Goal: Task Accomplishment & Management: Manage account settings

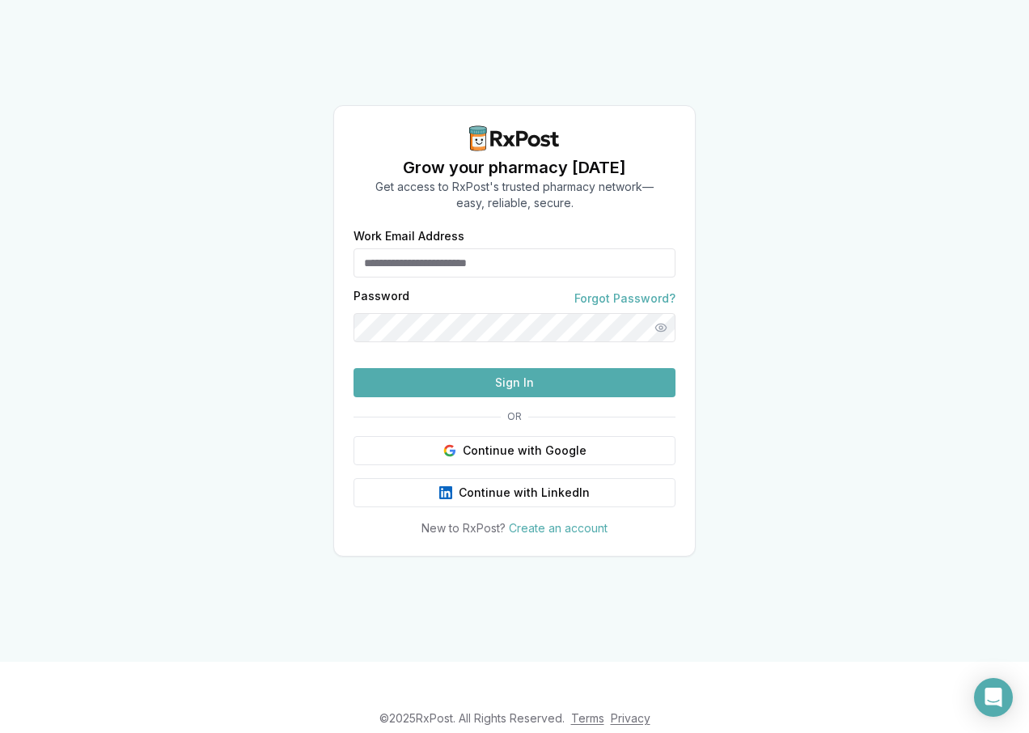
click at [516, 465] on button "Continue with Google" at bounding box center [515, 450] width 322 height 29
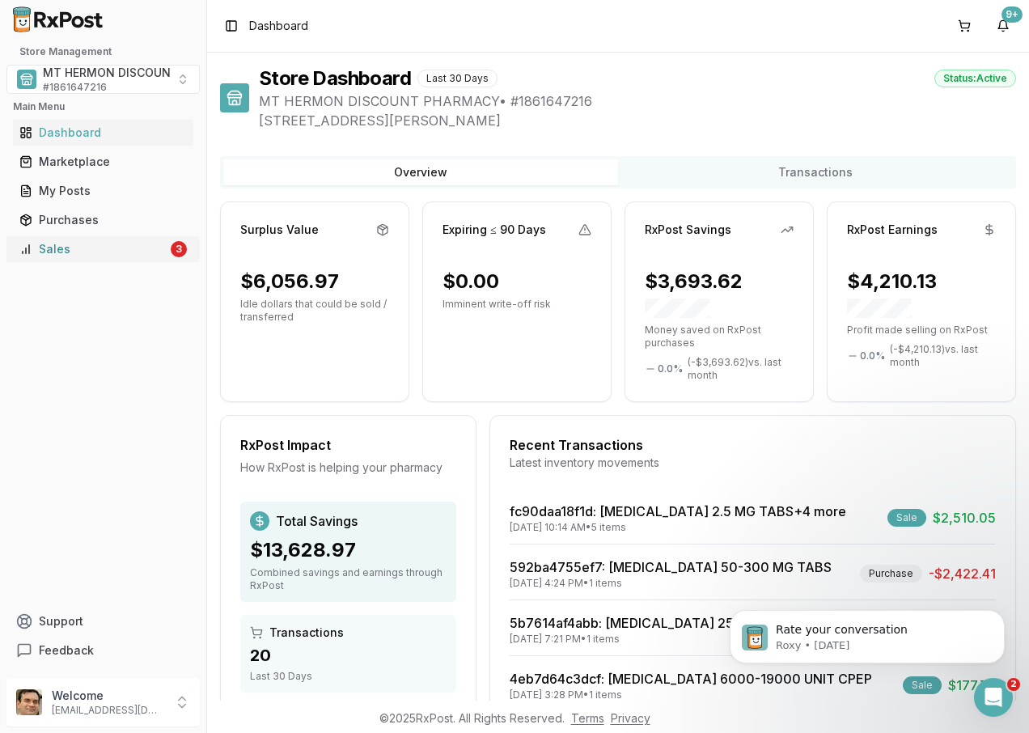
click at [128, 246] on div "Sales" at bounding box center [93, 249] width 148 height 16
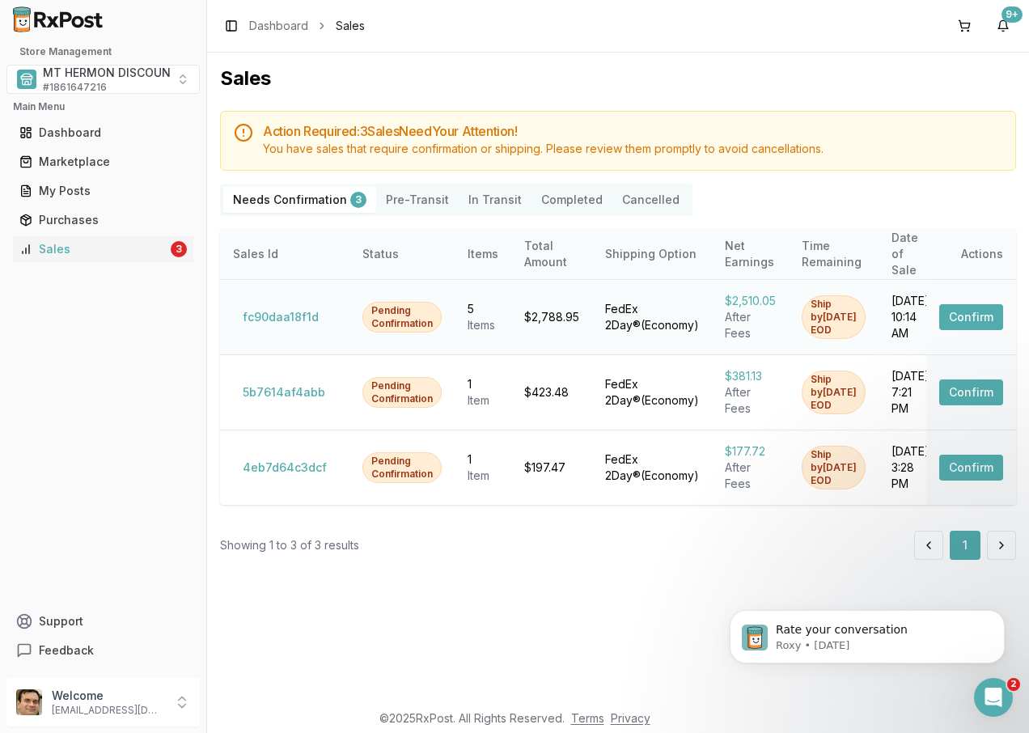
click at [973, 304] on button "Confirm" at bounding box center [972, 317] width 64 height 26
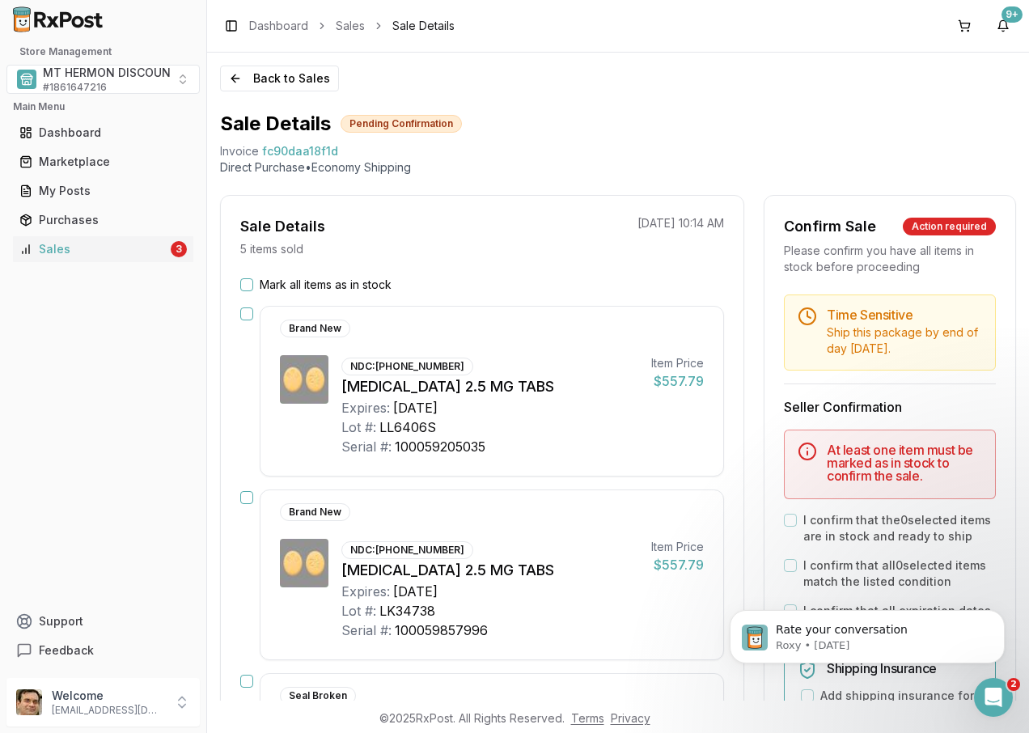
click at [244, 284] on button "Mark all items as in stock" at bounding box center [246, 284] width 13 height 13
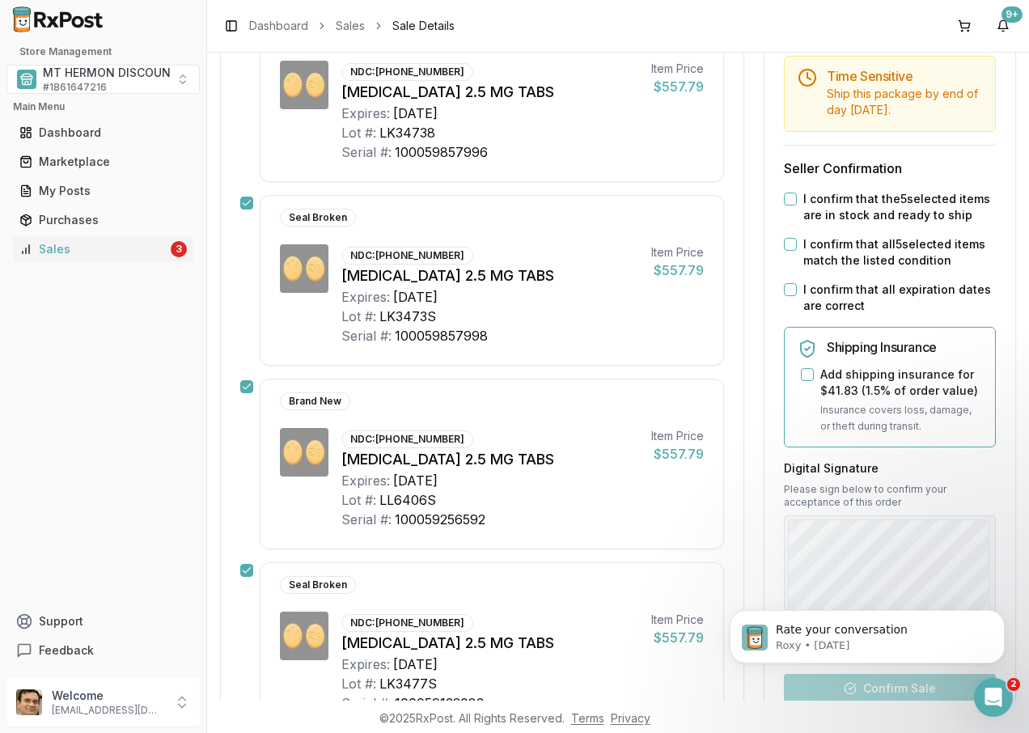
scroll to position [475, 0]
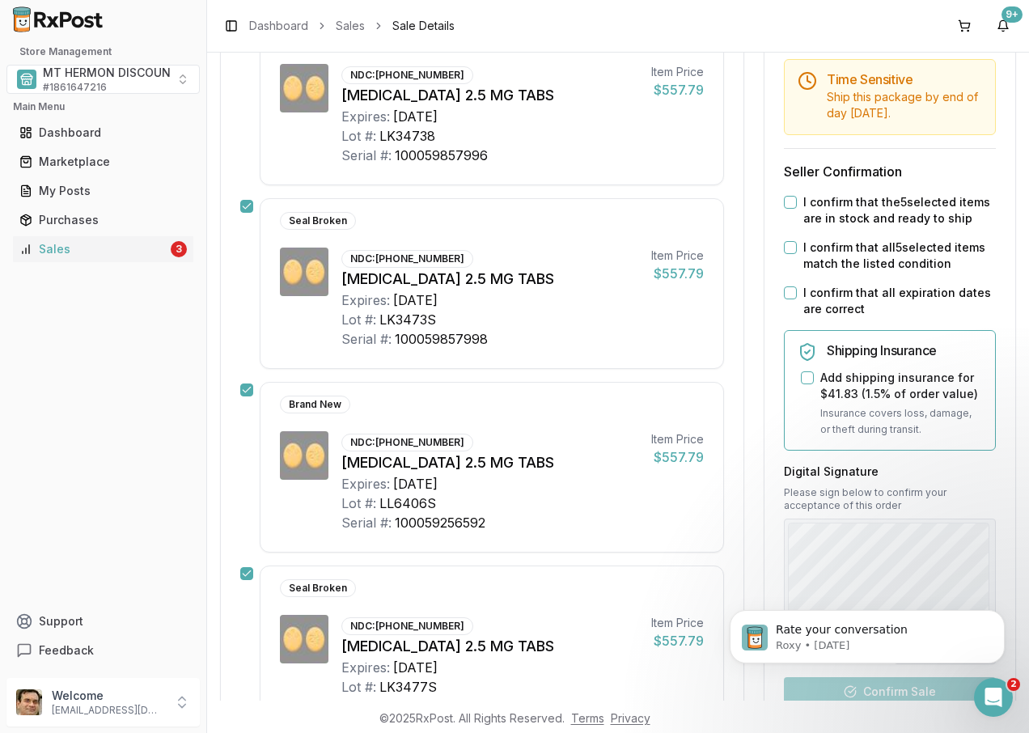
click at [786, 203] on button "I confirm that the 5 selected items are in stock and ready to ship" at bounding box center [790, 202] width 13 height 13
click at [788, 248] on button "I confirm that all 5 selected items match the listed condition" at bounding box center [790, 247] width 13 height 13
click at [786, 288] on button "I confirm that all expiration dates are correct" at bounding box center [790, 293] width 13 height 13
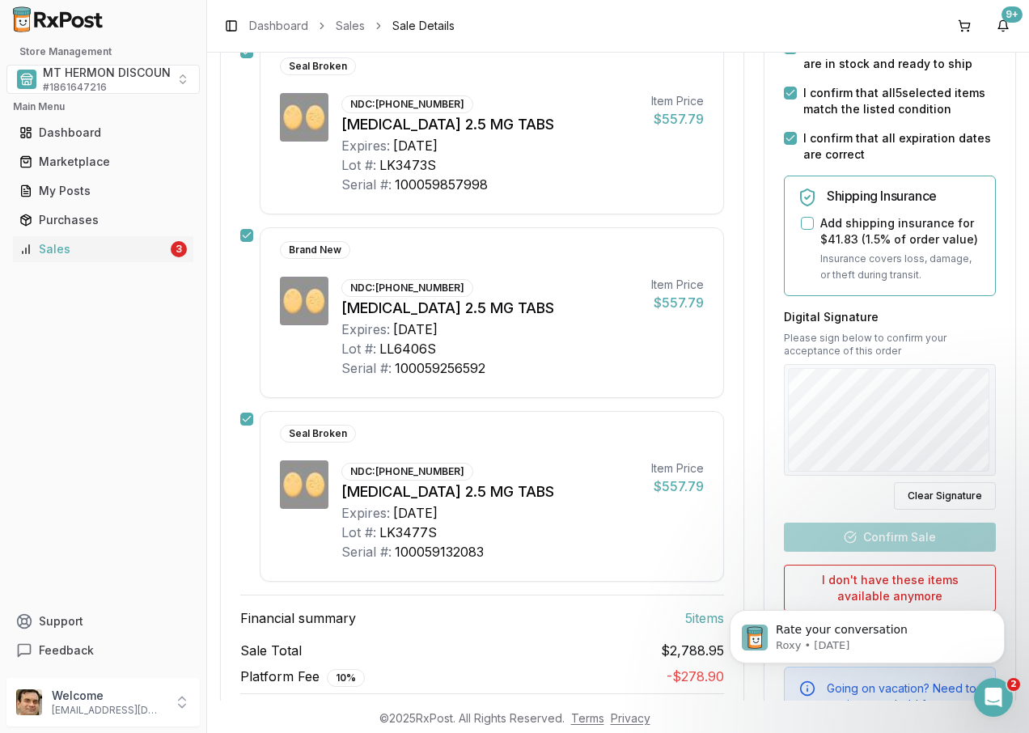
scroll to position [637, 0]
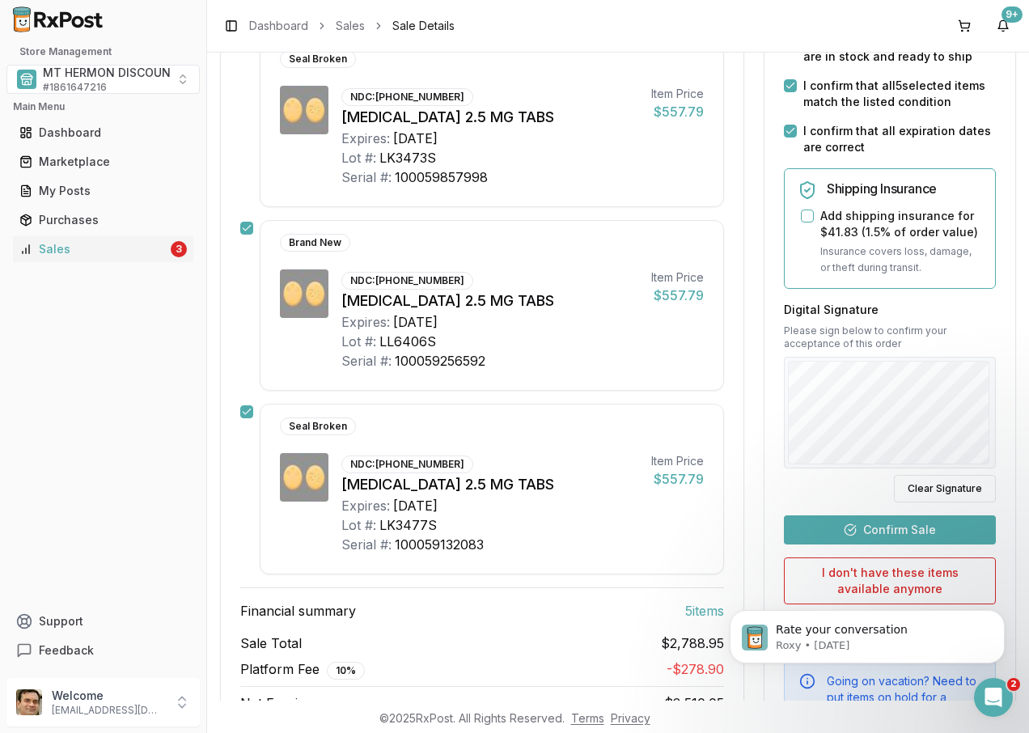
click at [911, 527] on button "Confirm Sale" at bounding box center [890, 530] width 212 height 29
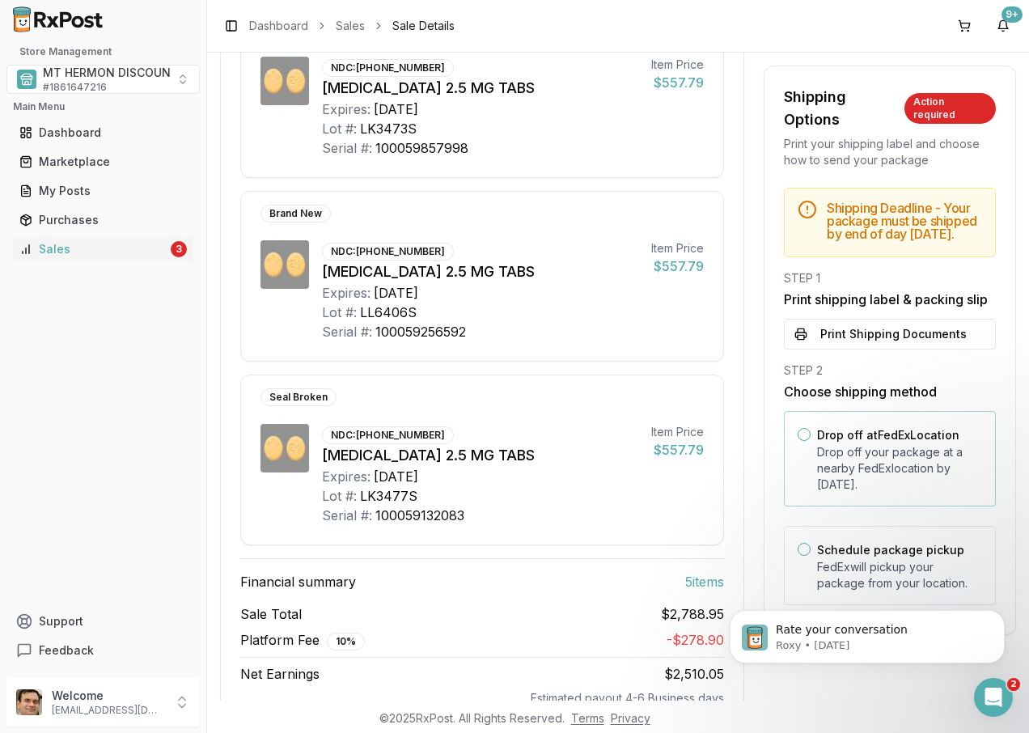
click at [818, 442] on label "Drop off at FedEx Location" at bounding box center [888, 435] width 142 height 14
click at [811, 441] on button "Drop off at FedEx Location" at bounding box center [804, 434] width 13 height 13
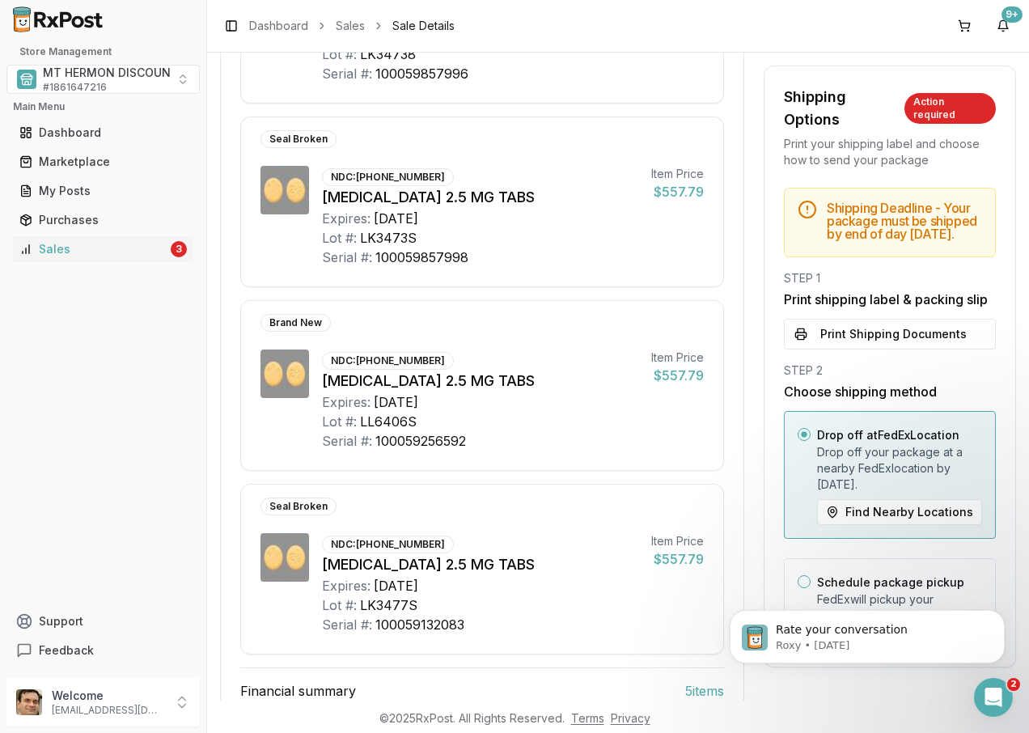
scroll to position [0, 0]
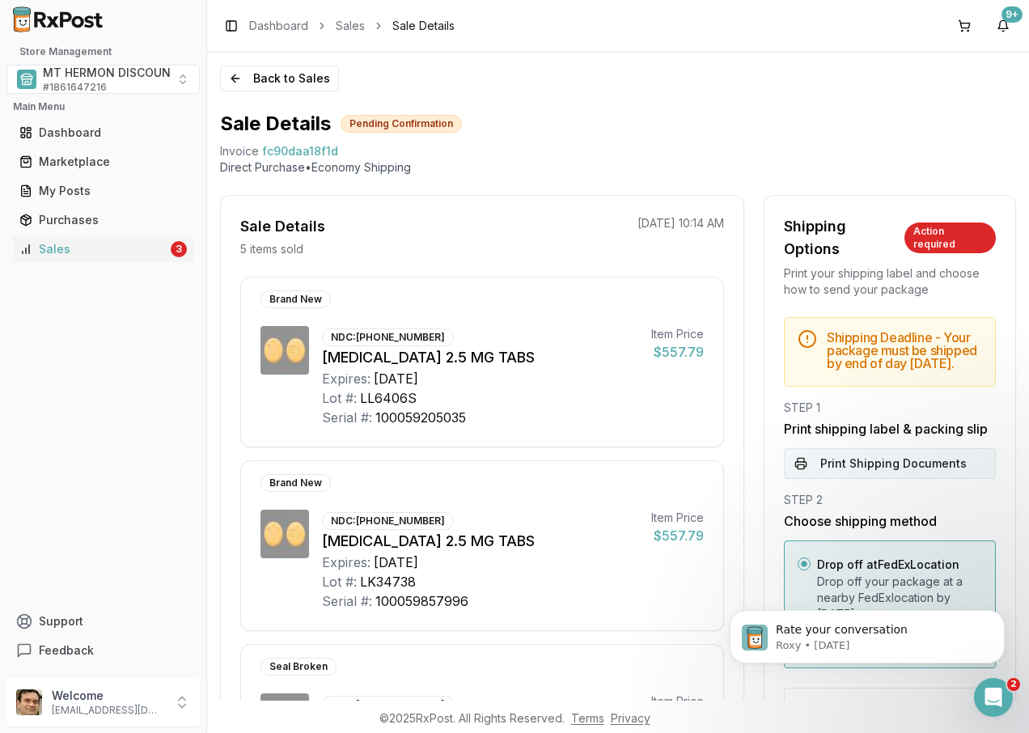
click at [853, 479] on button "Print Shipping Documents" at bounding box center [890, 463] width 212 height 31
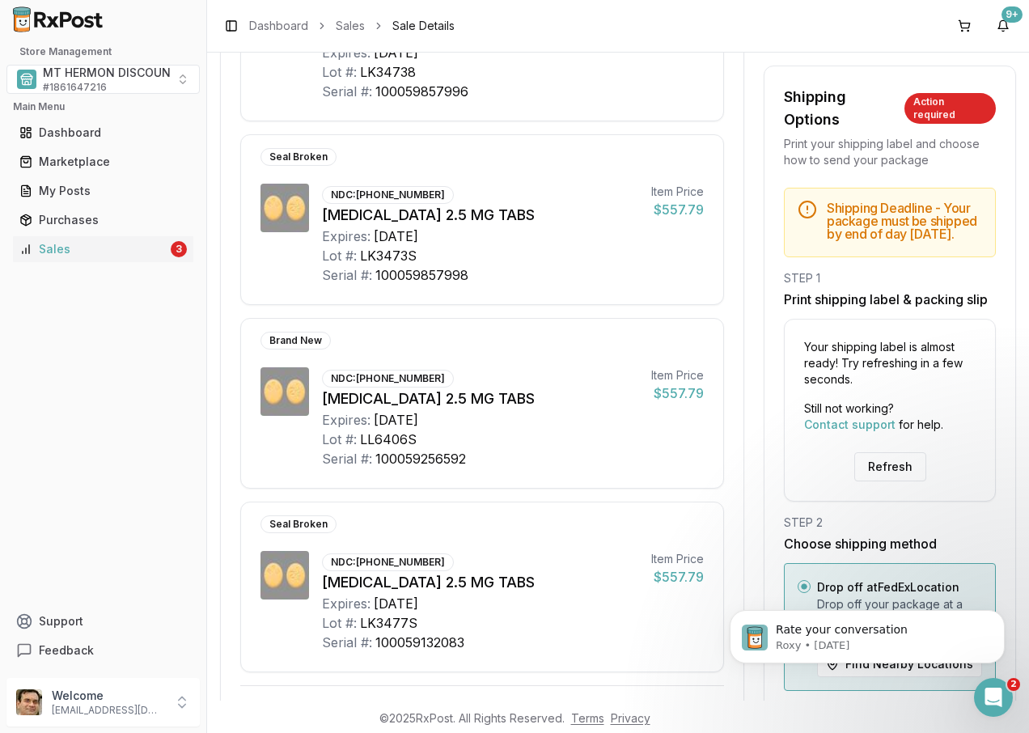
scroll to position [689, 0]
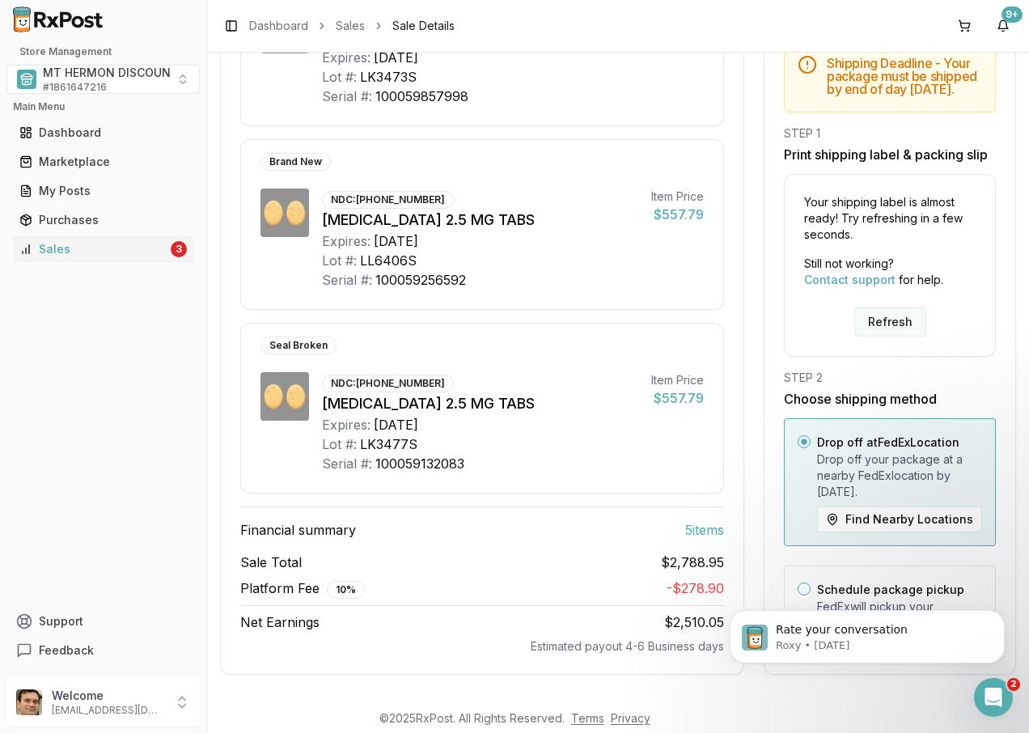
click at [870, 316] on button "Refresh" at bounding box center [891, 322] width 72 height 29
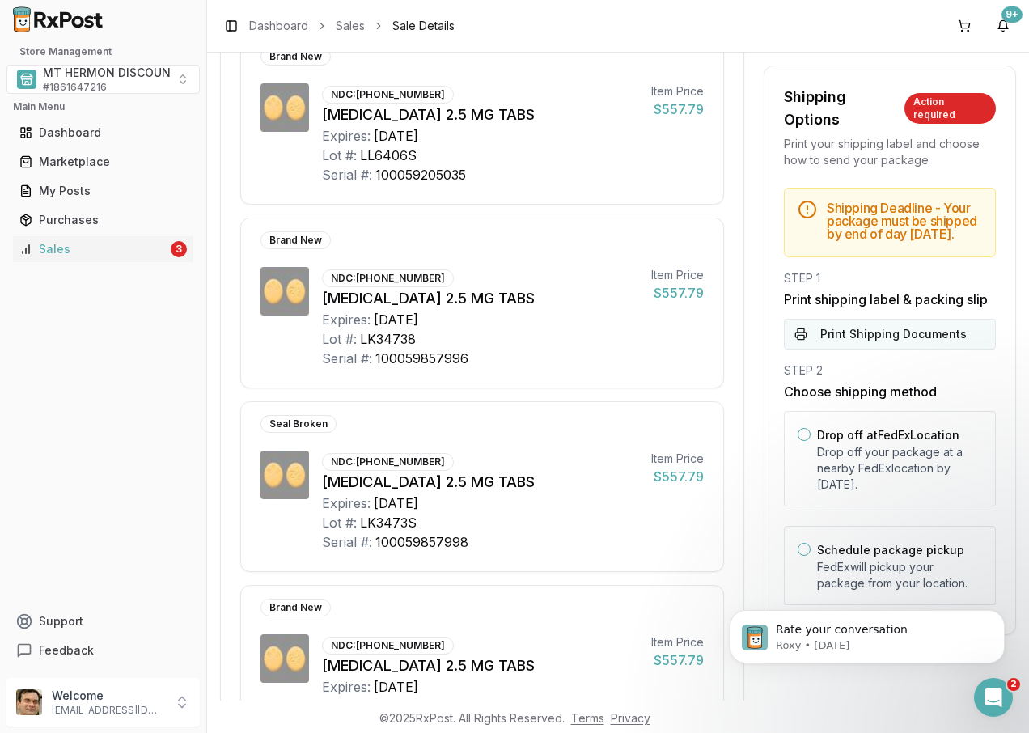
click at [855, 347] on button "Print Shipping Documents" at bounding box center [890, 334] width 212 height 31
click at [113, 253] on div "Sales" at bounding box center [93, 249] width 148 height 16
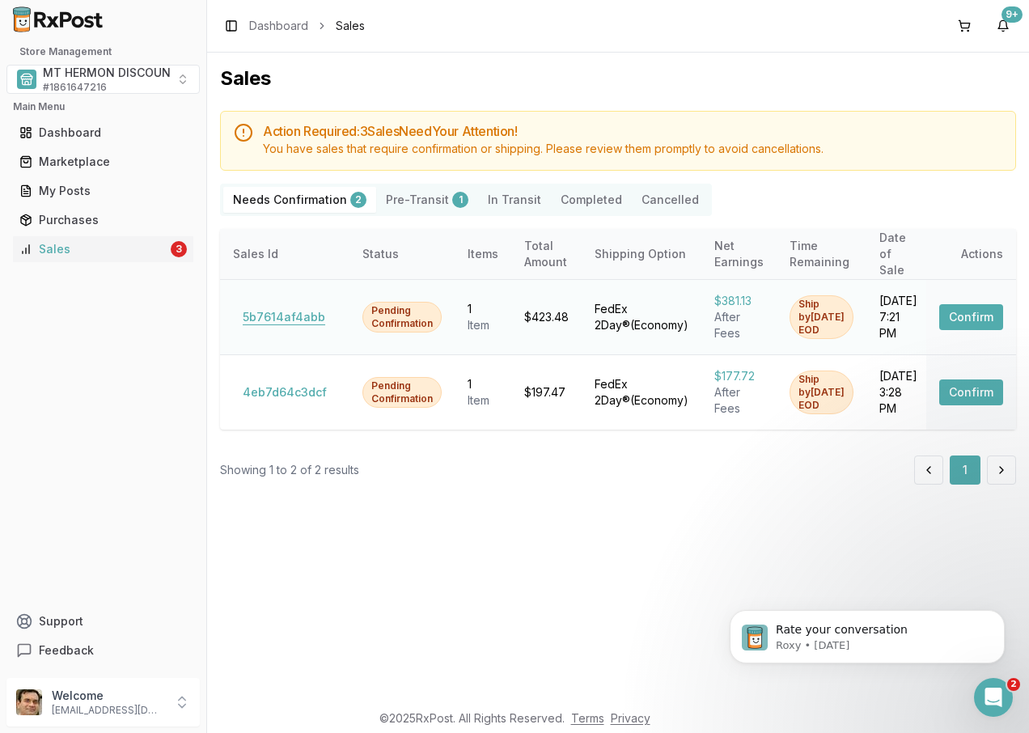
click at [299, 304] on button "5b7614af4abb" at bounding box center [284, 317] width 102 height 26
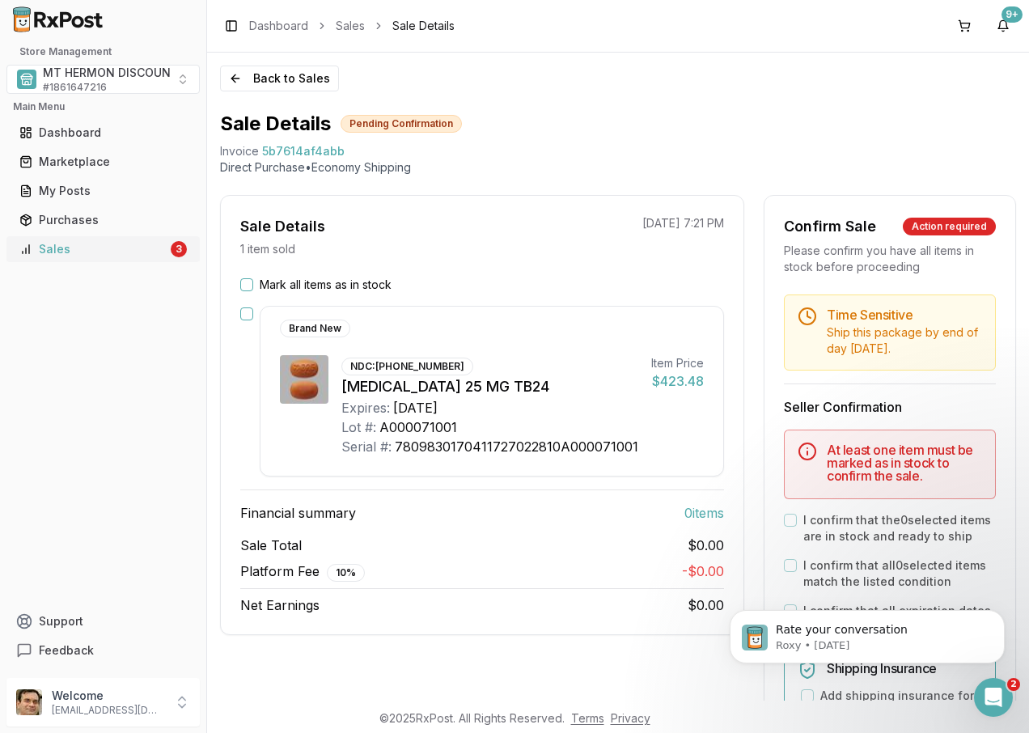
click at [86, 253] on div "Sales" at bounding box center [93, 249] width 148 height 16
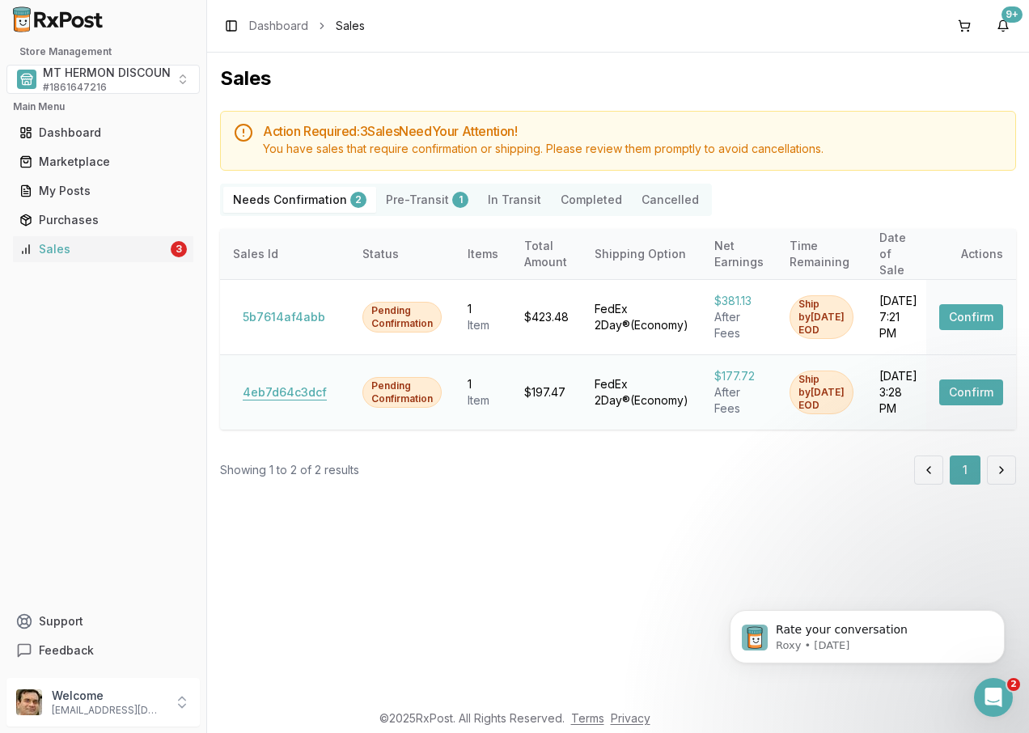
click at [275, 385] on button "4eb7d64c3dcf" at bounding box center [285, 393] width 104 height 26
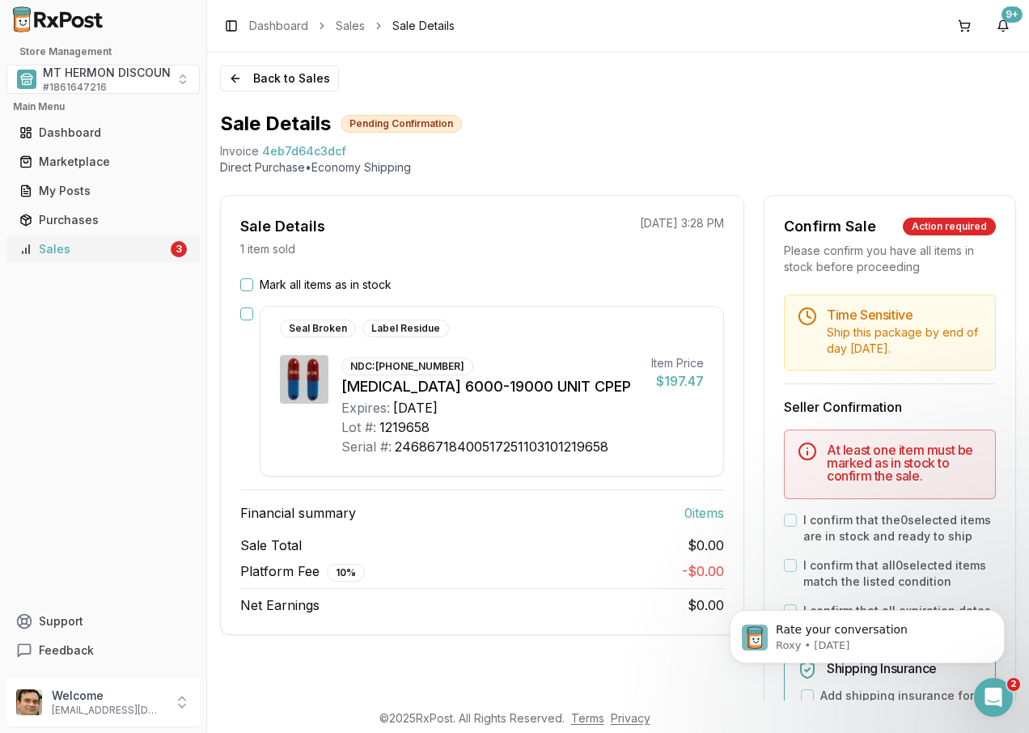
click at [118, 239] on link "Sales 3" at bounding box center [103, 249] width 180 height 29
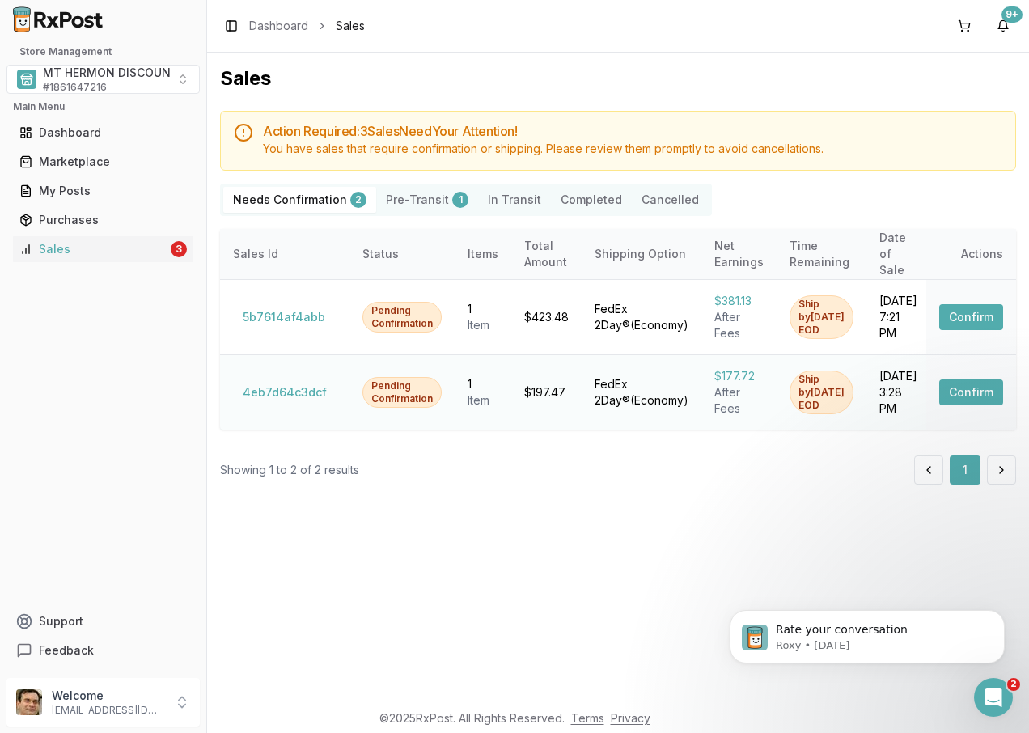
click at [295, 384] on button "4eb7d64c3dcf" at bounding box center [285, 393] width 104 height 26
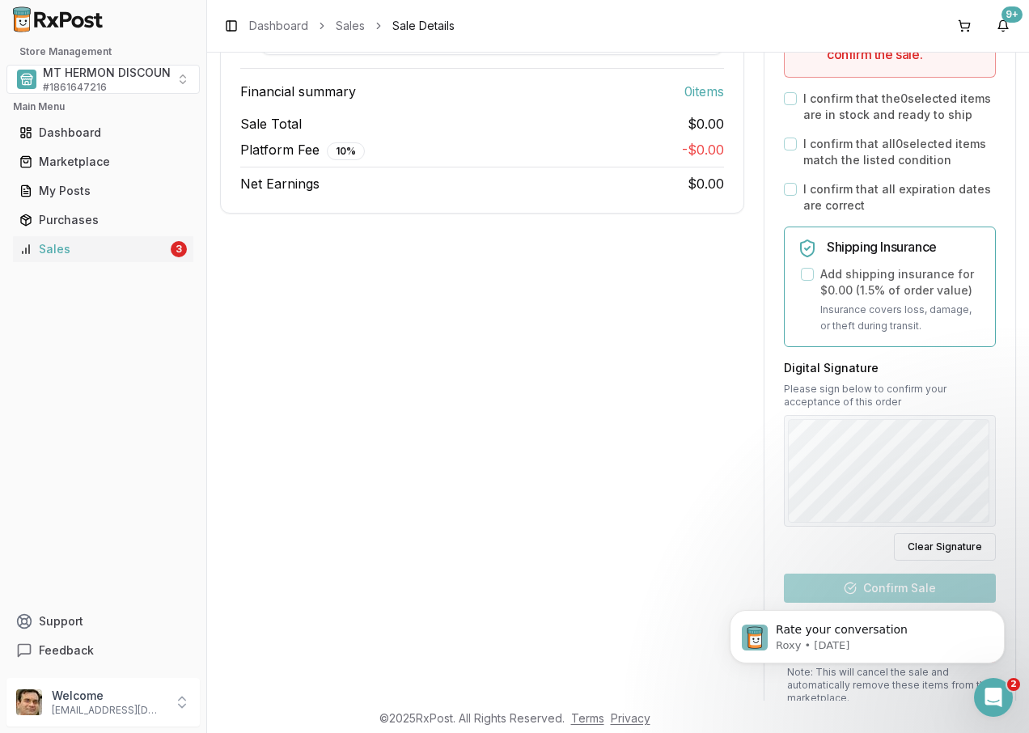
scroll to position [577, 0]
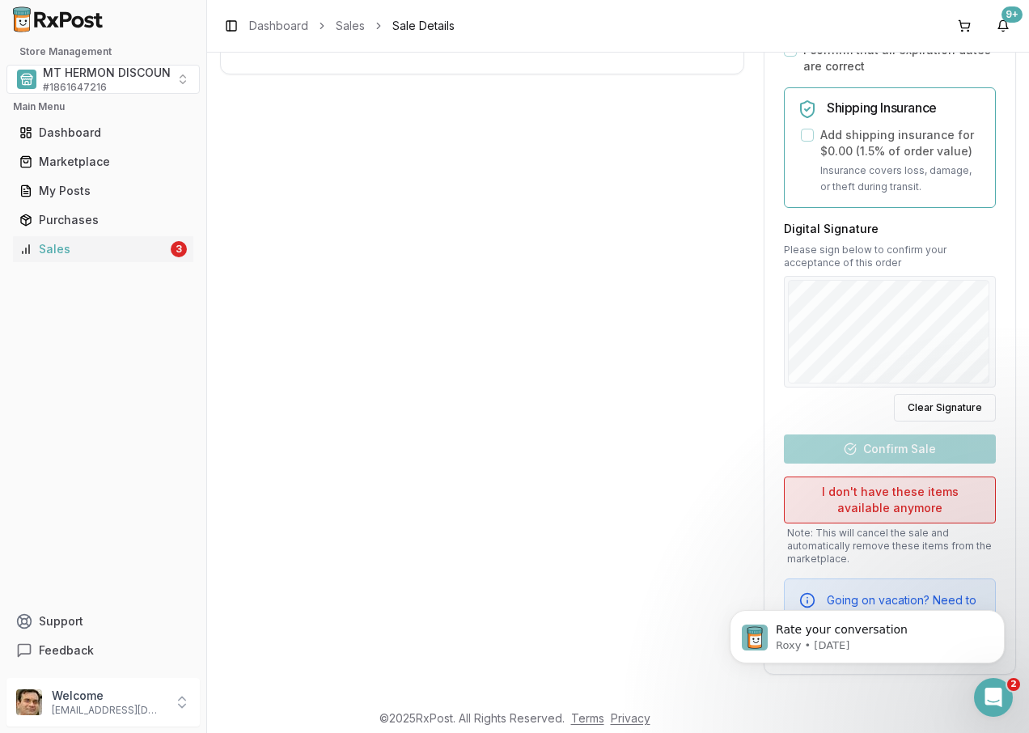
click at [881, 494] on button "I don't have these items available anymore" at bounding box center [890, 500] width 212 height 47
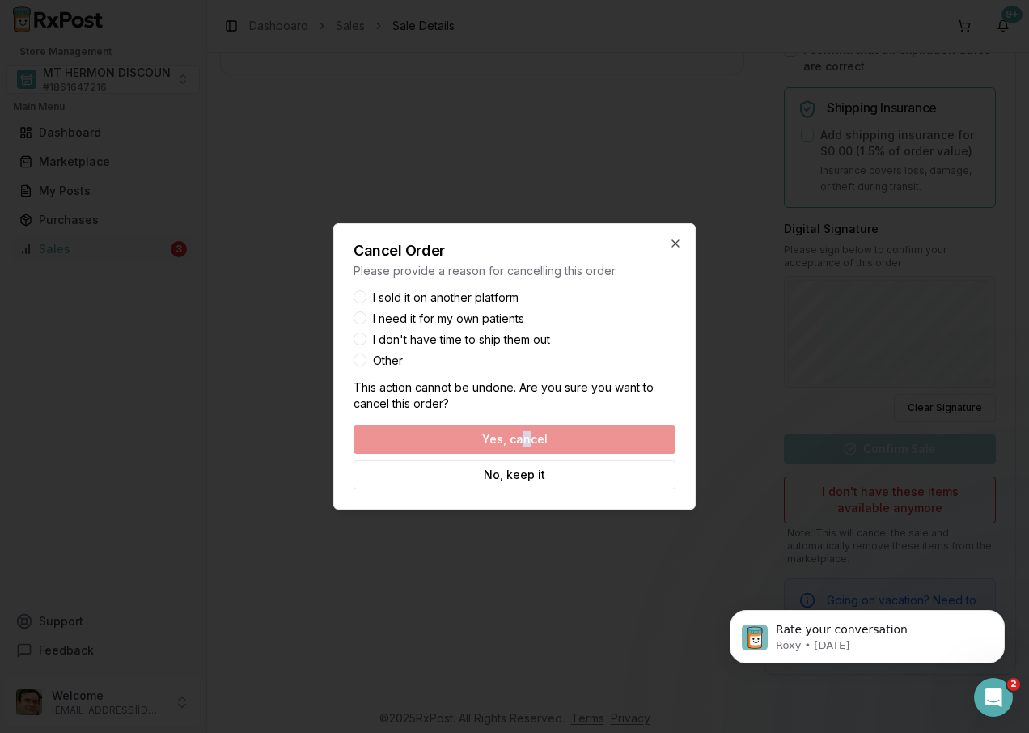
drag, startPoint x: 524, startPoint y: 439, endPoint x: 533, endPoint y: 430, distance: 12.0
click at [533, 430] on div "Yes, cancel No, keep it" at bounding box center [515, 457] width 322 height 65
drag, startPoint x: 533, startPoint y: 430, endPoint x: 540, endPoint y: 439, distance: 11.5
click at [540, 439] on div "Yes, cancel No, keep it" at bounding box center [515, 457] width 322 height 65
click at [561, 438] on div "Yes, cancel No, keep it" at bounding box center [515, 457] width 322 height 65
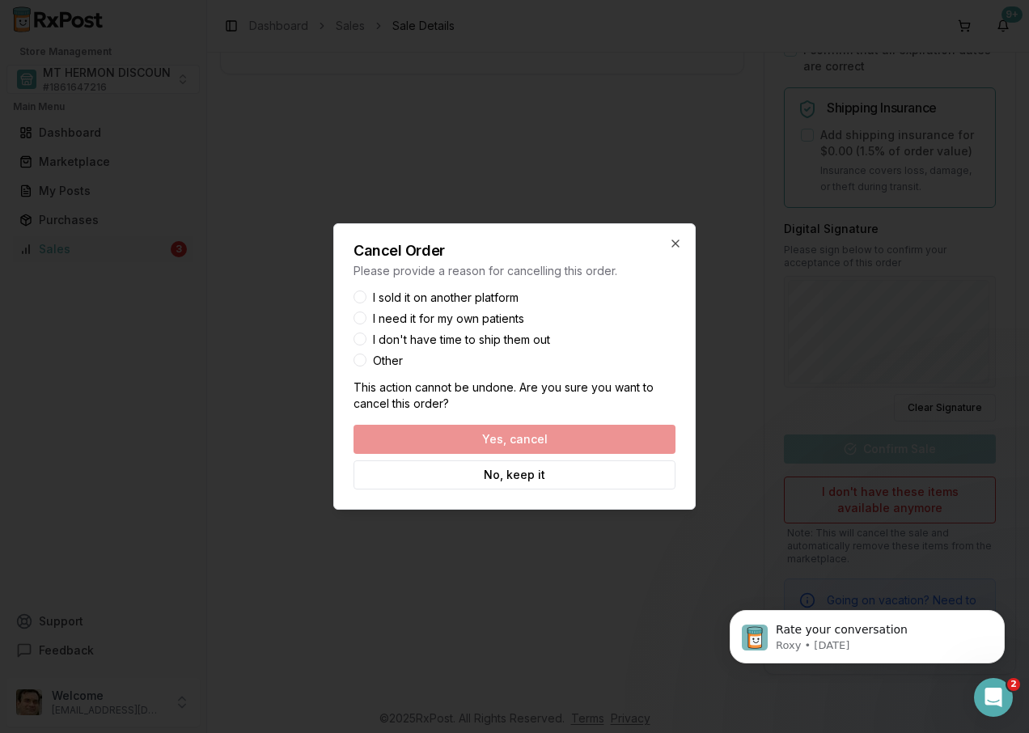
click at [359, 297] on button "I sold it on another platform" at bounding box center [360, 297] width 13 height 13
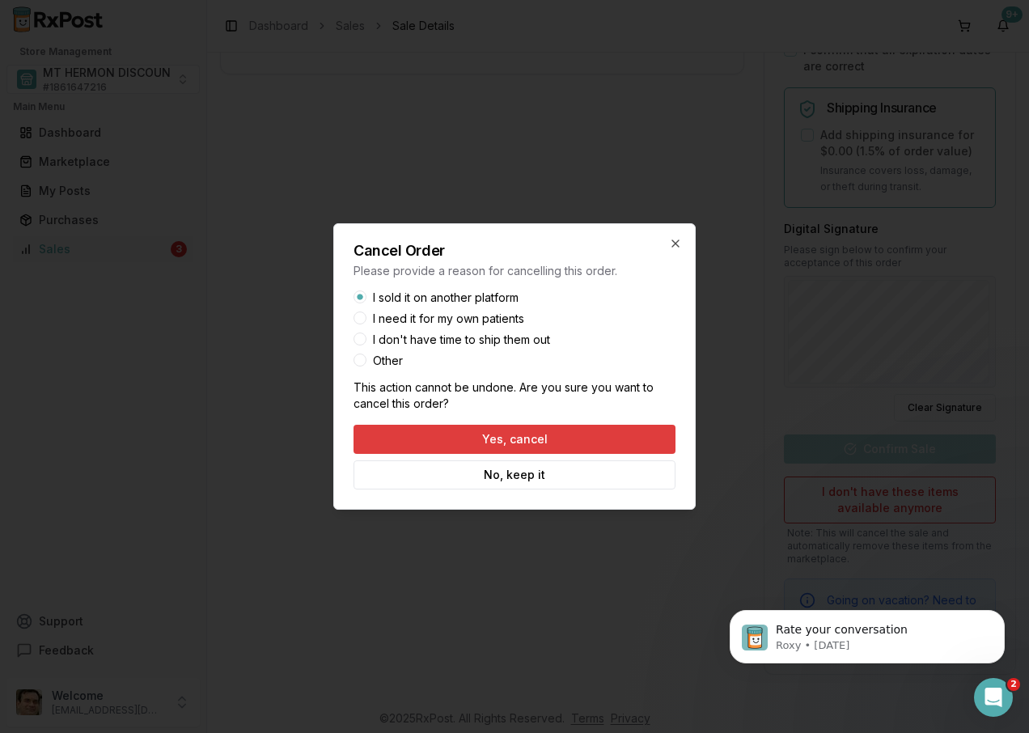
click at [552, 438] on button "Yes, cancel" at bounding box center [515, 439] width 322 height 29
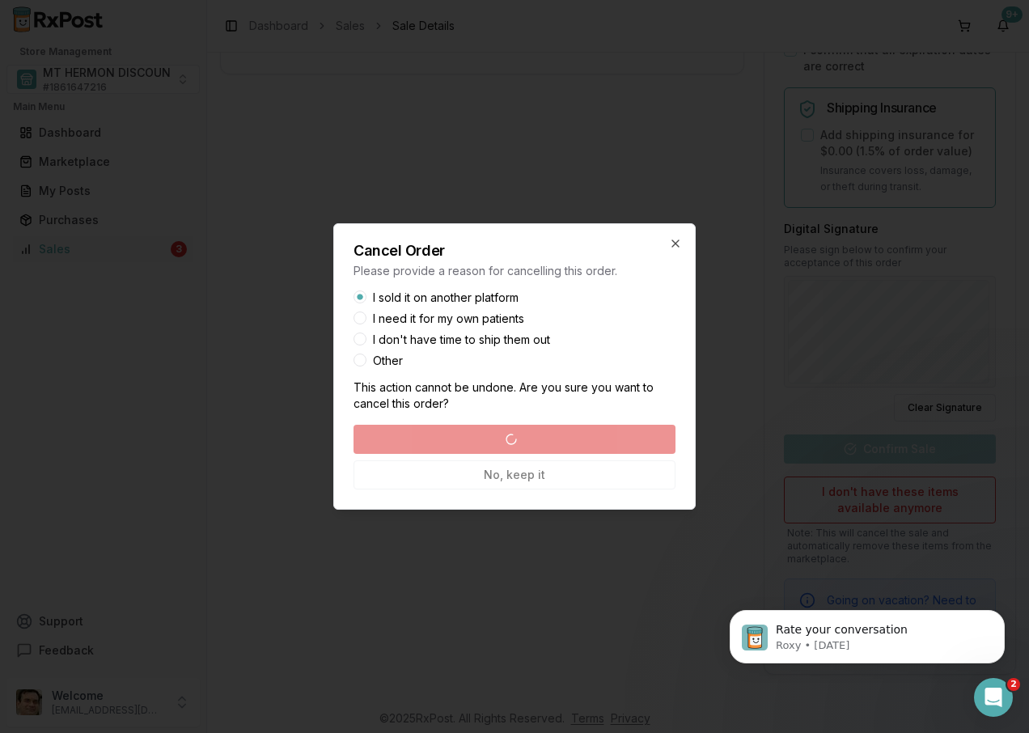
scroll to position [0, 0]
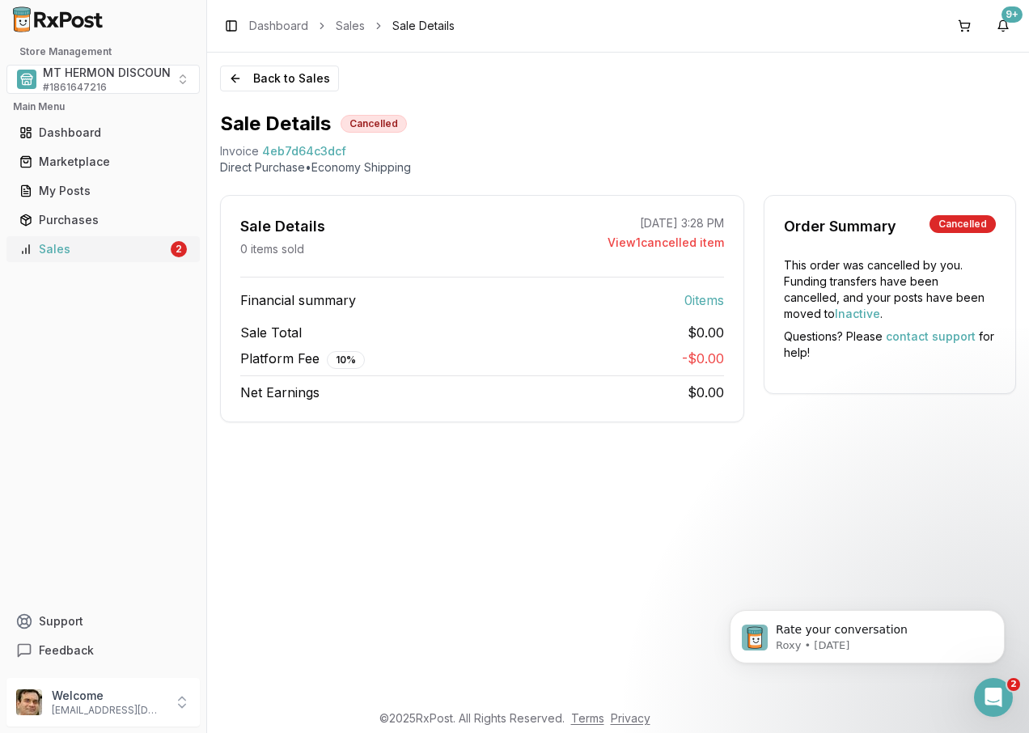
click at [86, 243] on div "Sales" at bounding box center [93, 249] width 148 height 16
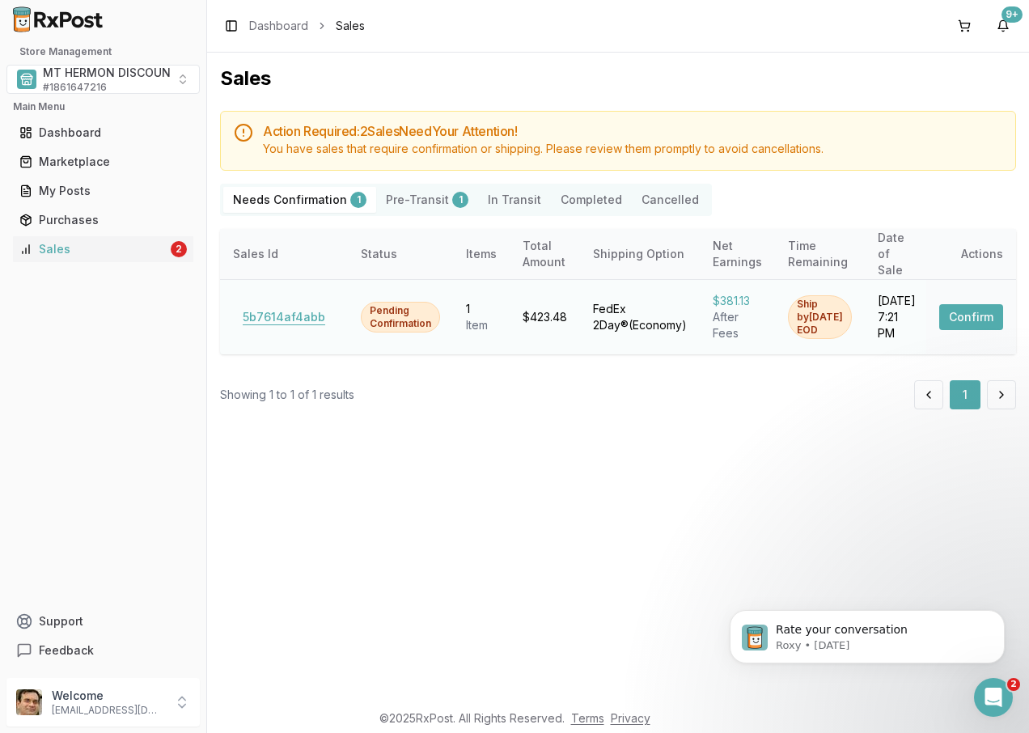
click at [290, 311] on button "5b7614af4abb" at bounding box center [284, 317] width 102 height 26
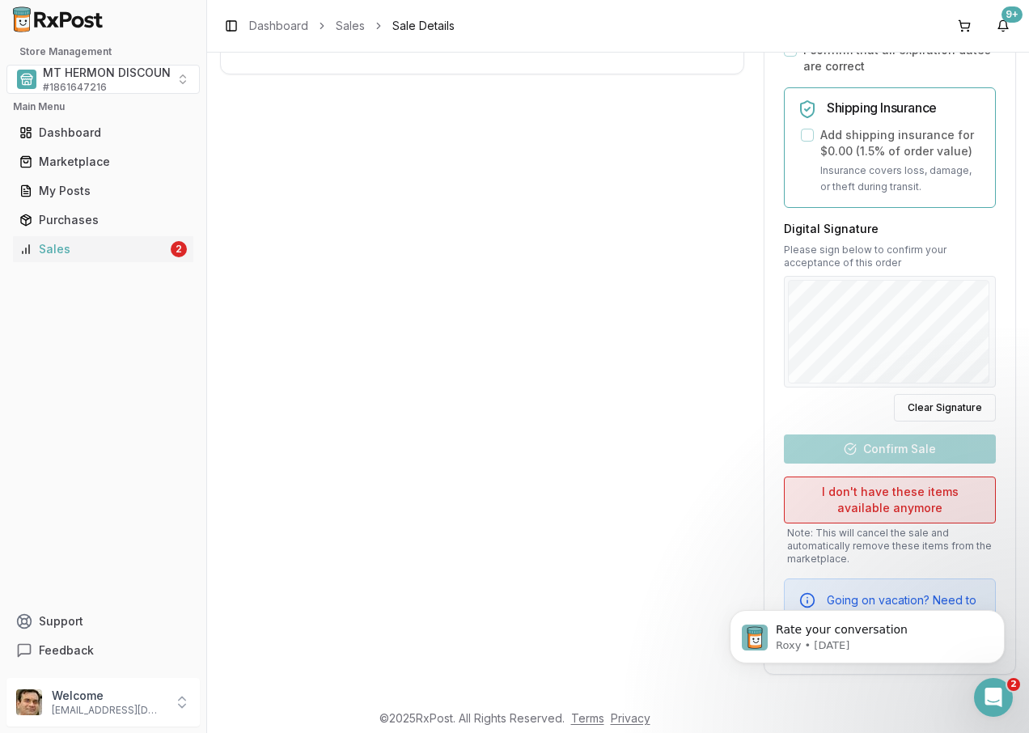
scroll to position [577, 0]
click at [877, 495] on button "I don't have these items available anymore" at bounding box center [890, 500] width 212 height 47
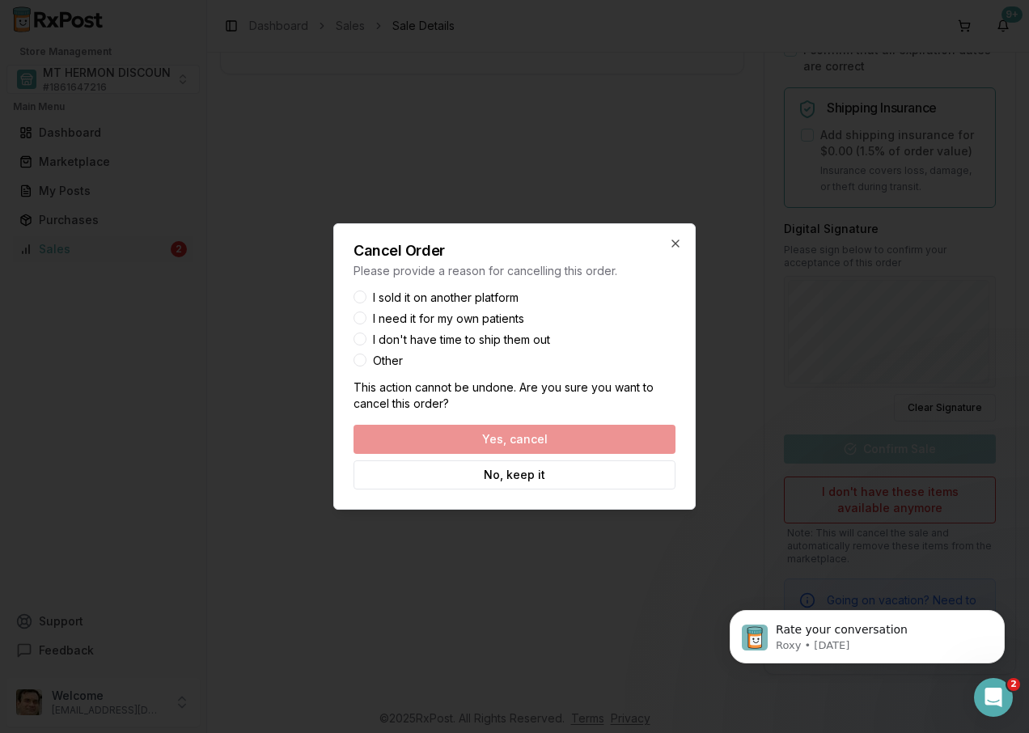
click at [361, 320] on button "I need it for my own patients" at bounding box center [360, 318] width 13 height 13
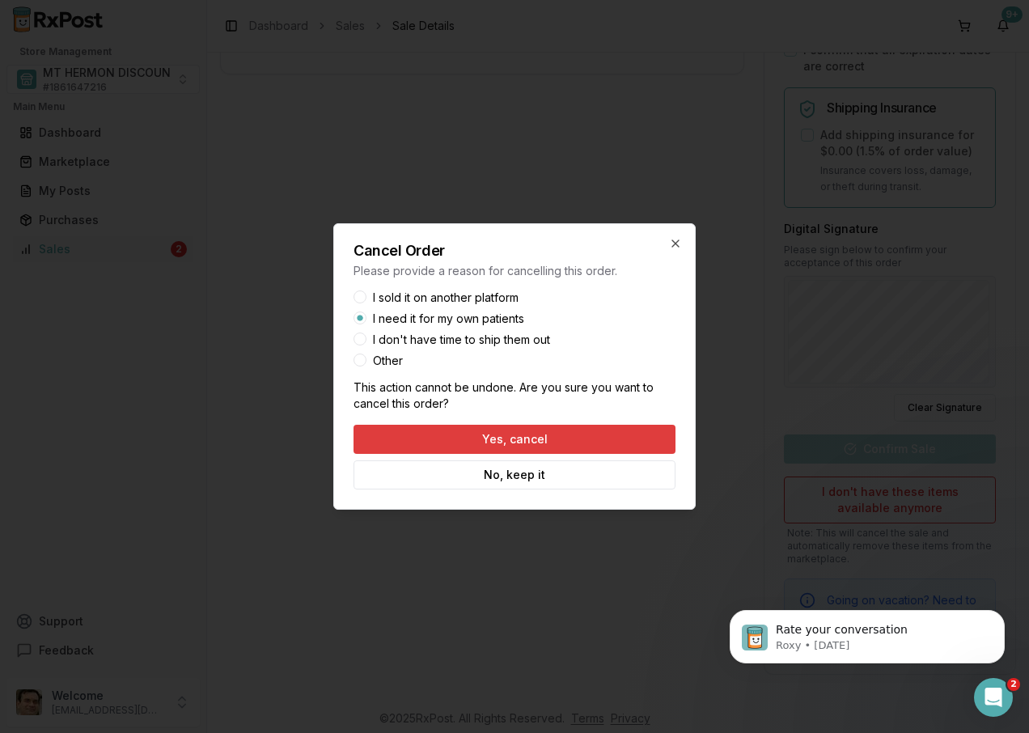
click at [524, 439] on button "Yes, cancel" at bounding box center [515, 439] width 322 height 29
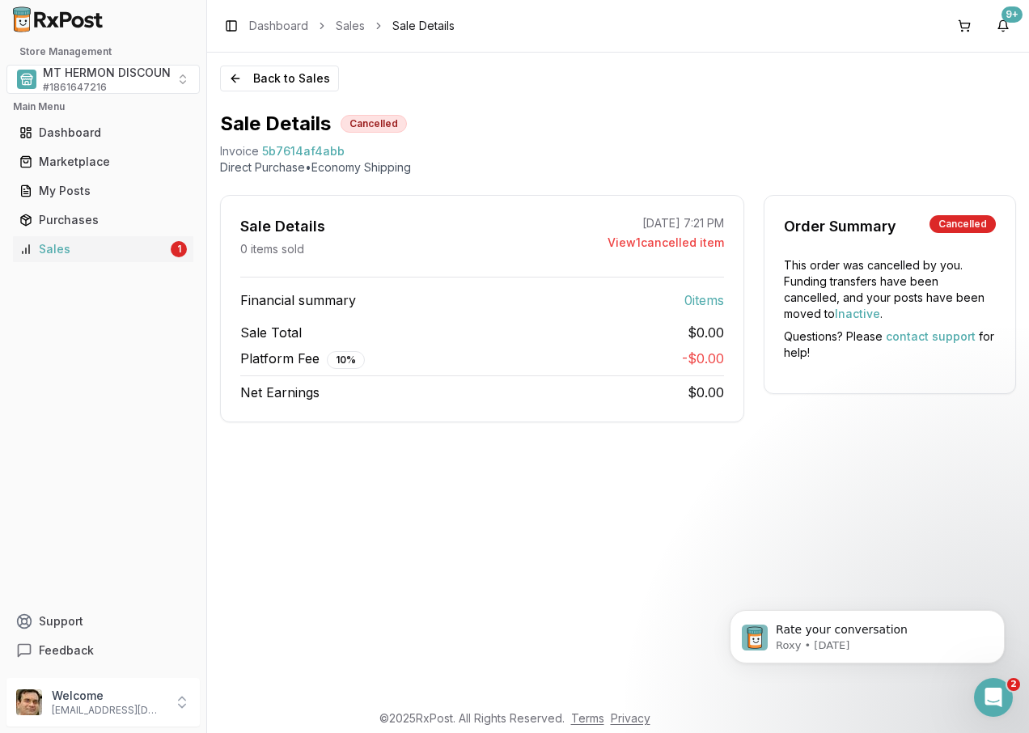
scroll to position [0, 0]
click at [117, 257] on div "Sales" at bounding box center [93, 249] width 148 height 16
